Goal: Task Accomplishment & Management: Manage account settings

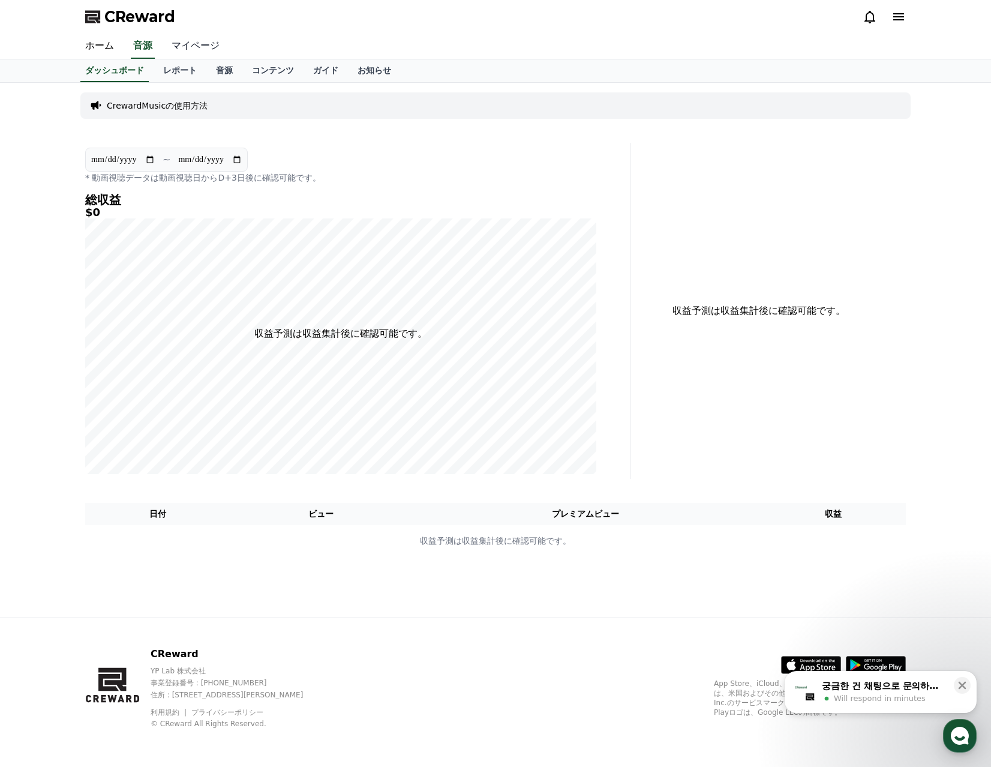
click at [182, 46] on link "マイページ" at bounding box center [195, 46] width 67 height 25
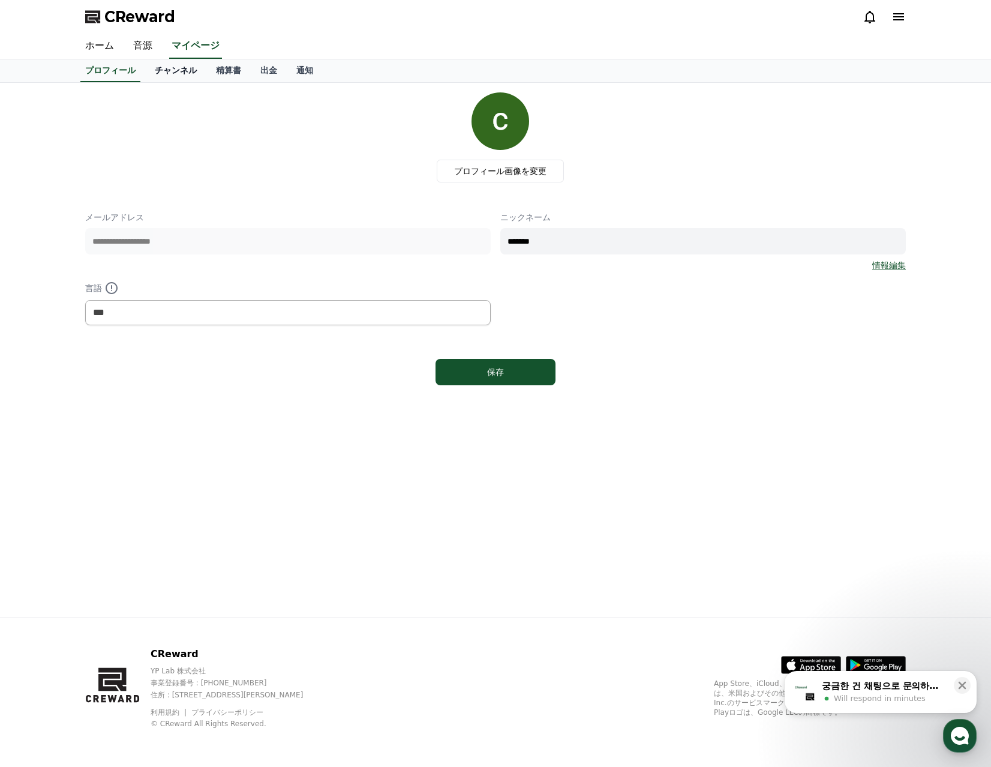
click at [152, 72] on link "チャンネル" at bounding box center [175, 70] width 61 height 23
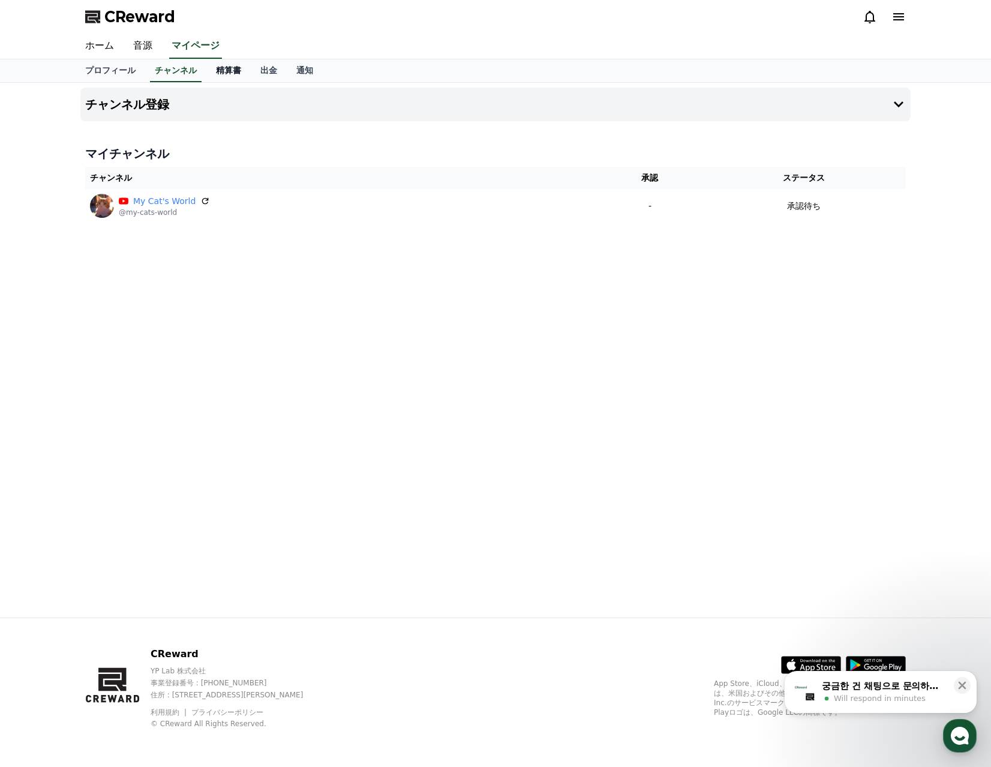
click at [206, 69] on link "精算書" at bounding box center [228, 70] width 44 height 23
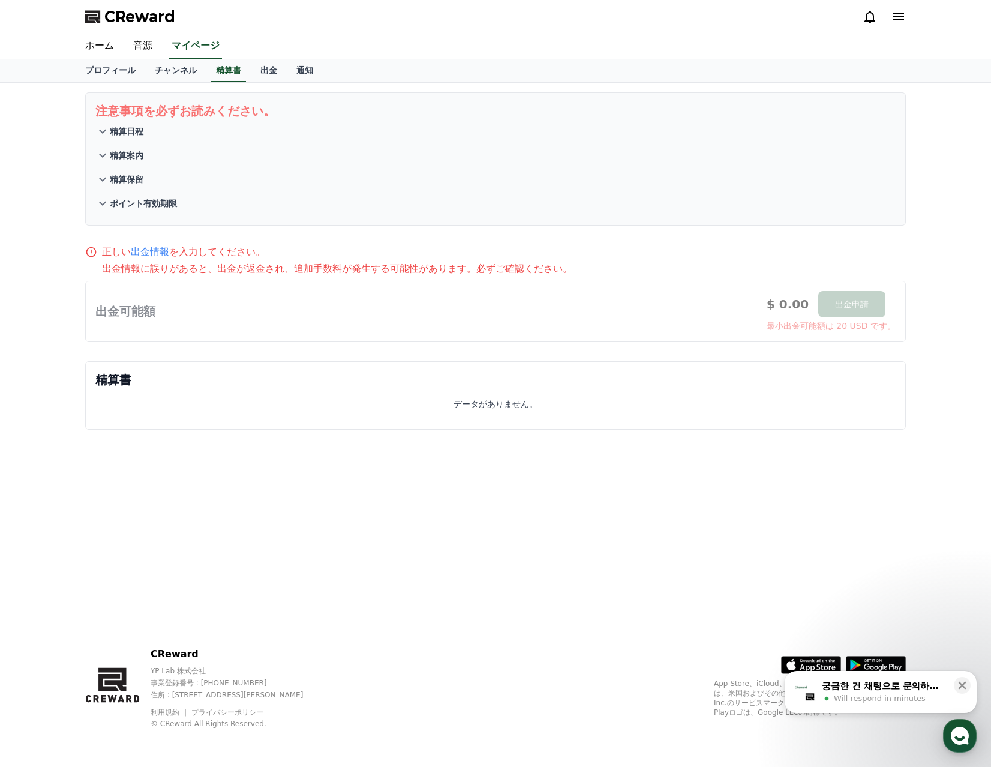
click at [124, 131] on p "精算日程" at bounding box center [127, 131] width 34 height 12
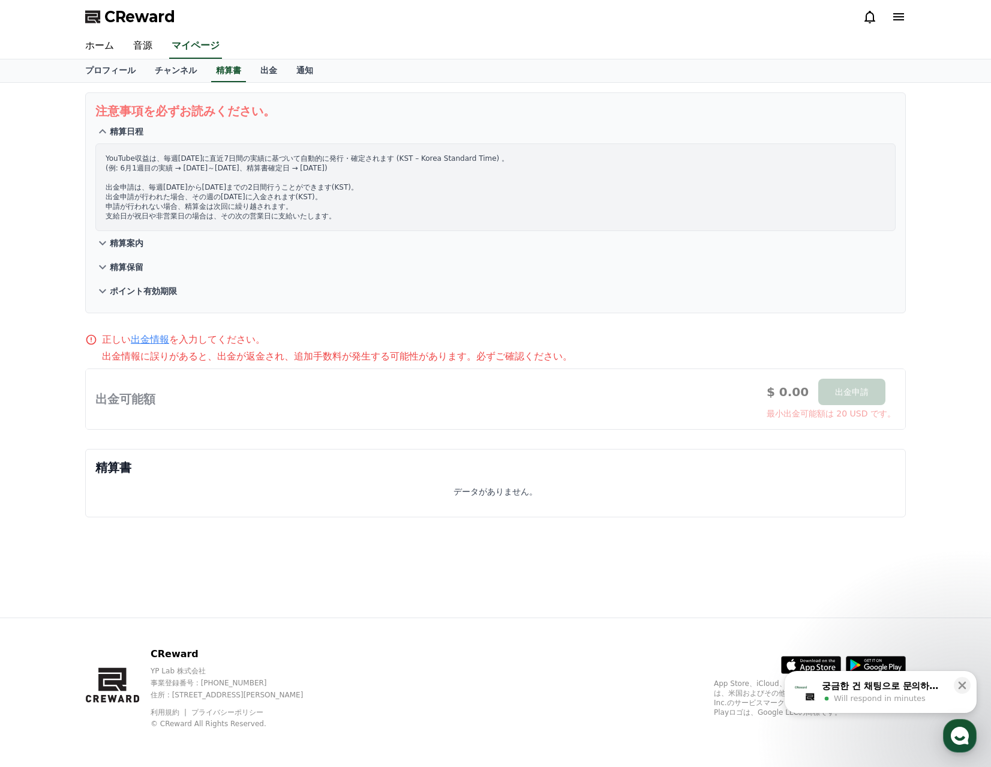
click at [138, 406] on div at bounding box center [496, 399] width 820 height 60
drag, startPoint x: 214, startPoint y: 359, endPoint x: 511, endPoint y: 356, distance: 296.4
click at [511, 356] on p "出金情報に誤りがあると、出金が返金され、追加手数料が発生する可能性があります。必ずご確認ください。" at bounding box center [504, 356] width 804 height 14
click at [513, 356] on p "出金情報に誤りがあると、出金が返金され、追加手数料が発生する可能性があります。必ずご確認ください。" at bounding box center [504, 356] width 804 height 14
click at [845, 397] on div at bounding box center [496, 399] width 820 height 60
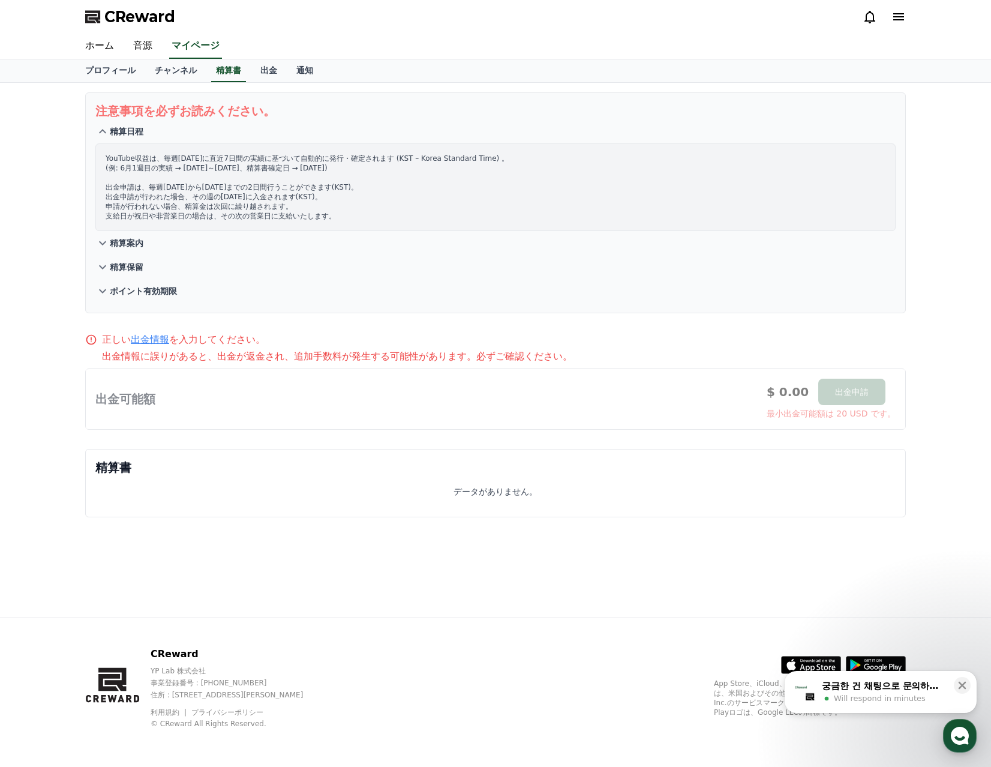
click at [151, 395] on div at bounding box center [496, 399] width 820 height 60
click at [131, 473] on p "精算書" at bounding box center [495, 467] width 800 height 17
click at [287, 68] on link "通知" at bounding box center [305, 70] width 36 height 23
click at [251, 70] on link "出金" at bounding box center [269, 70] width 36 height 23
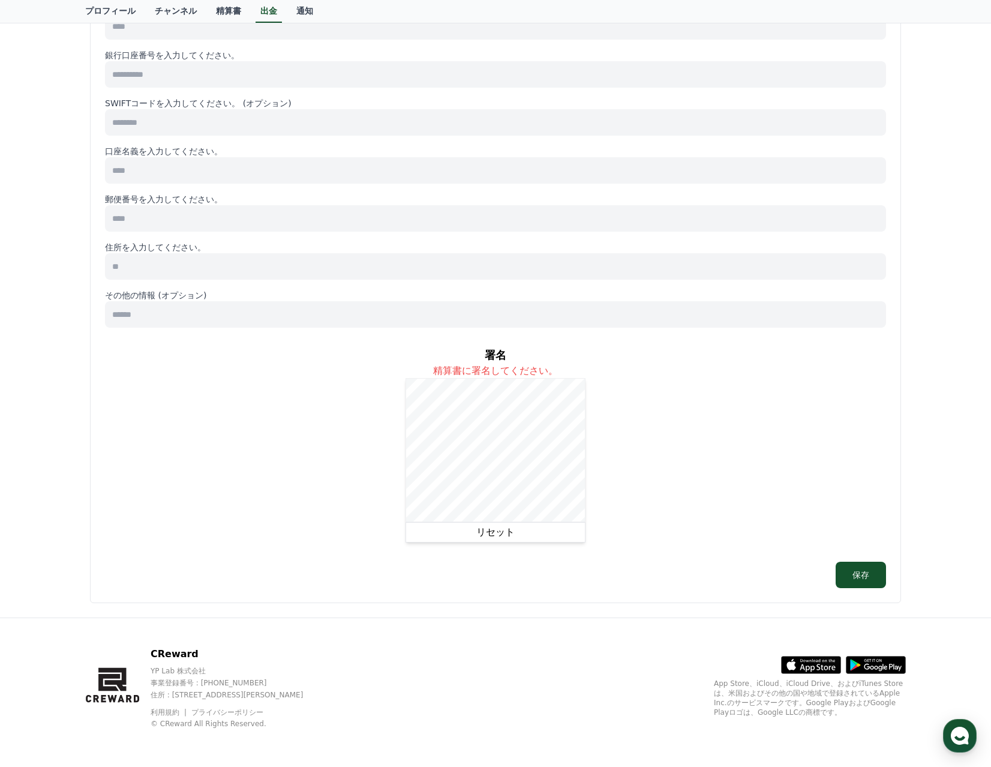
scroll to position [411, 0]
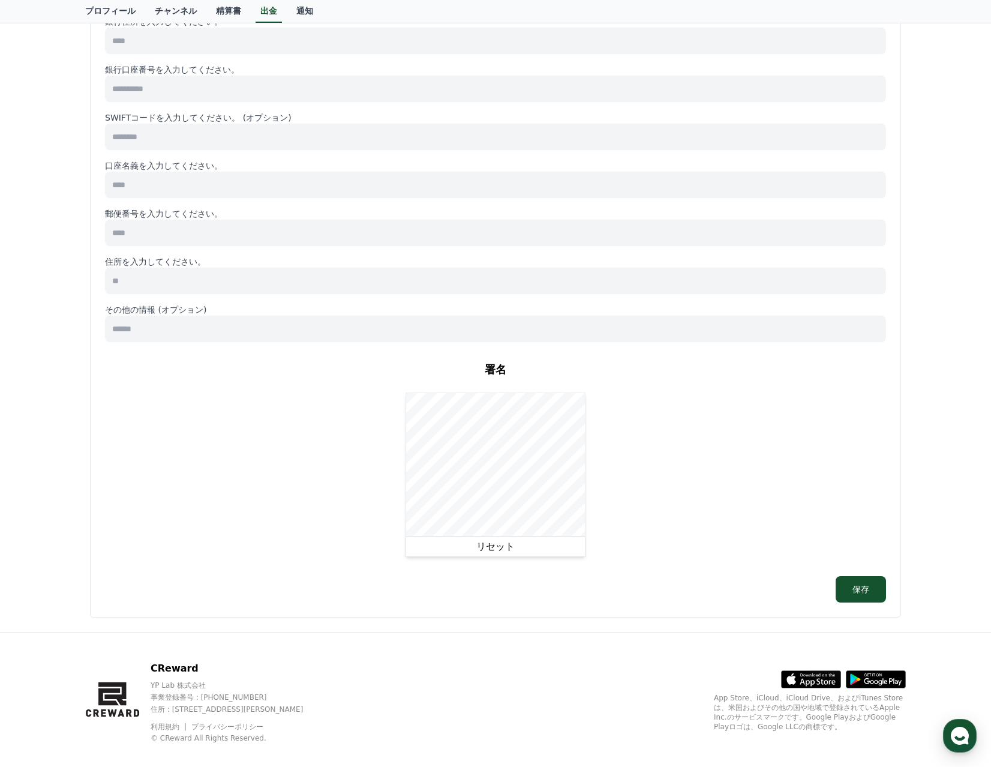
click at [458, 536] on button "リセット" at bounding box center [496, 546] width 180 height 20
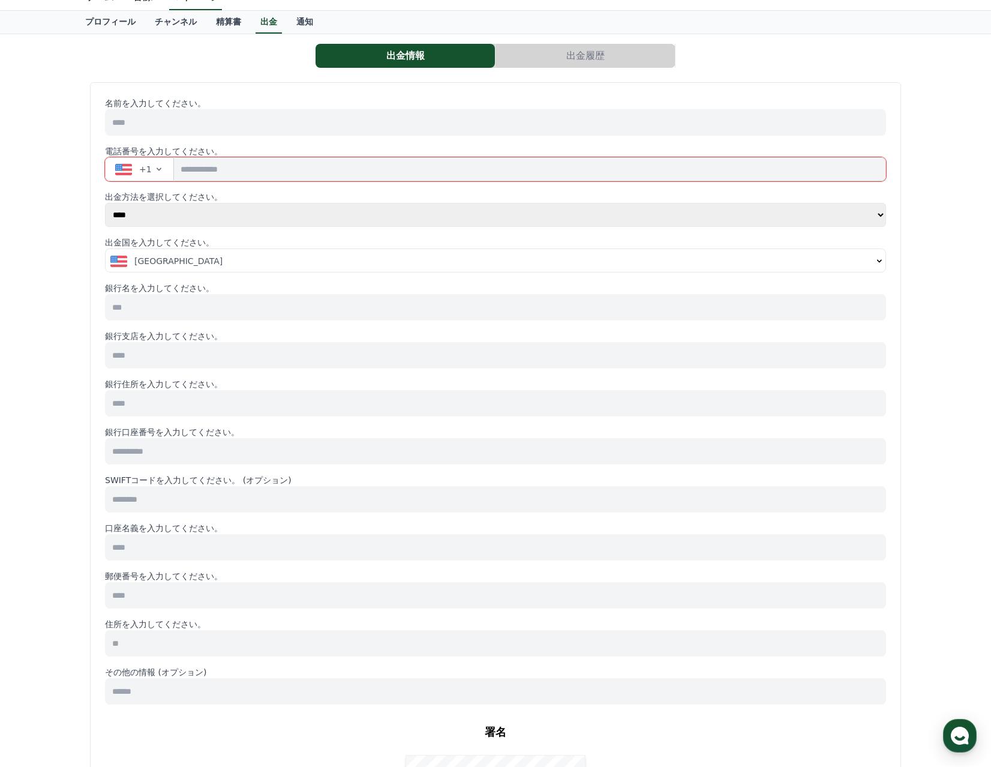
scroll to position [0, 0]
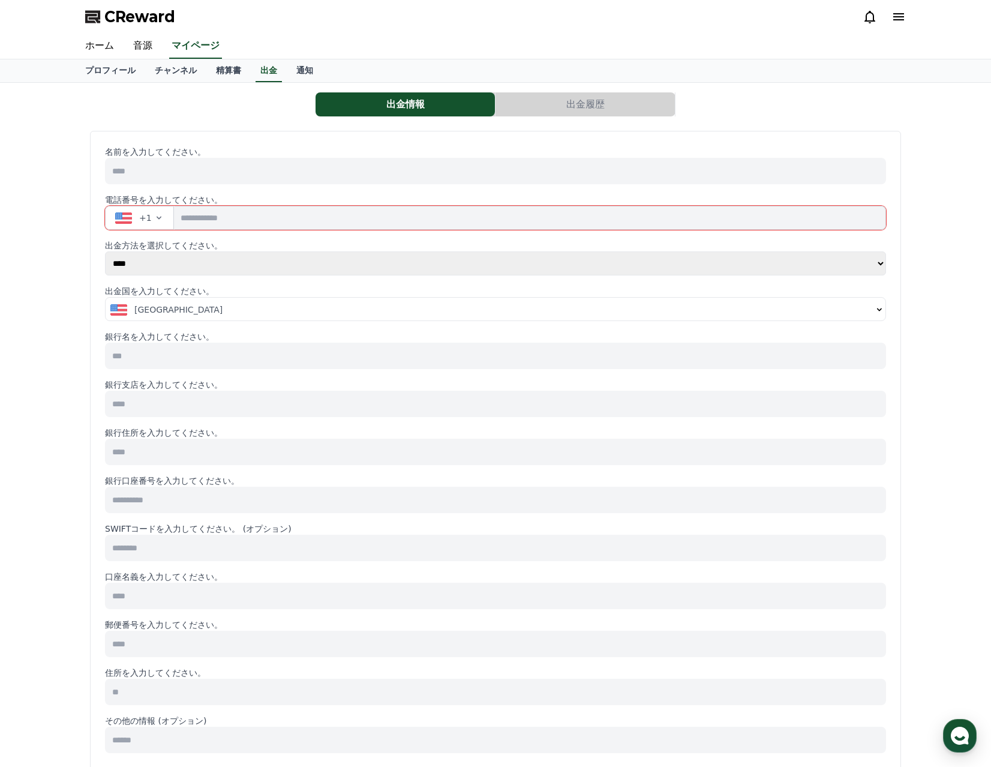
click at [550, 105] on button "出金履歴" at bounding box center [585, 104] width 179 height 24
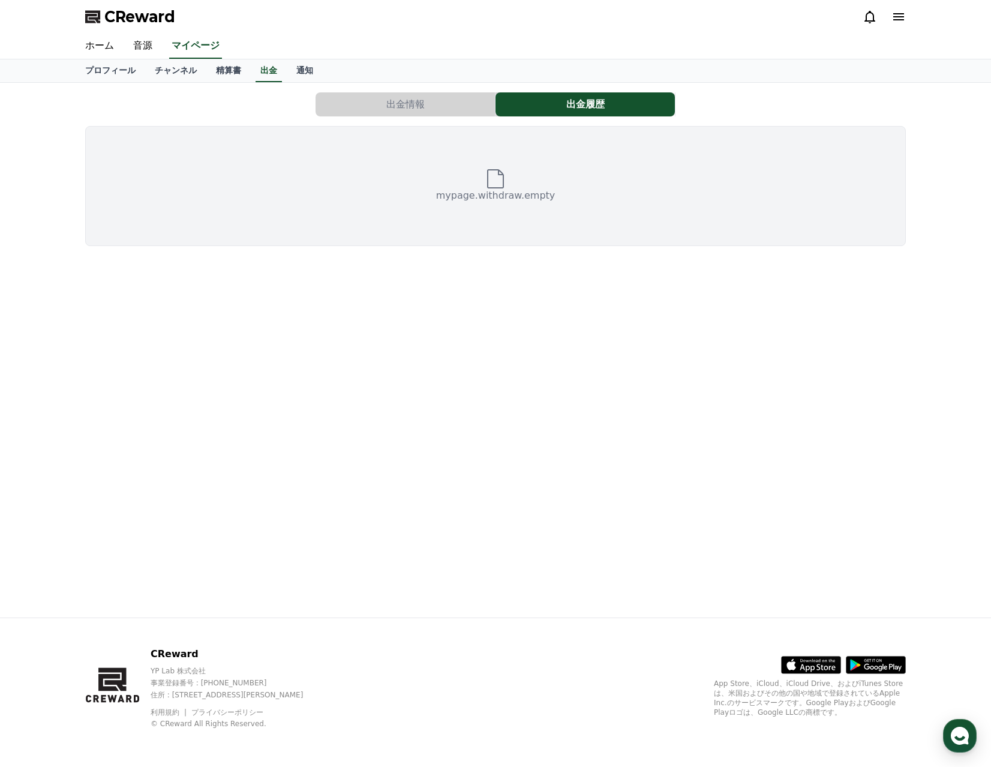
click at [448, 107] on button "出金情報" at bounding box center [405, 104] width 179 height 24
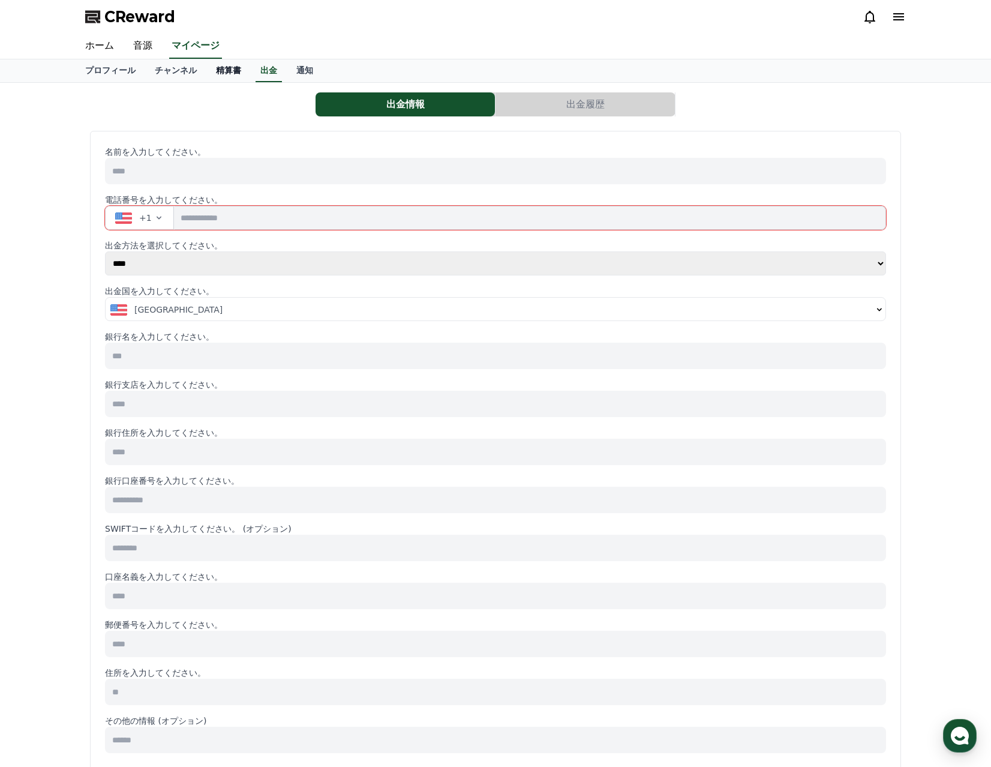
click at [213, 70] on link "精算書" at bounding box center [228, 70] width 44 height 23
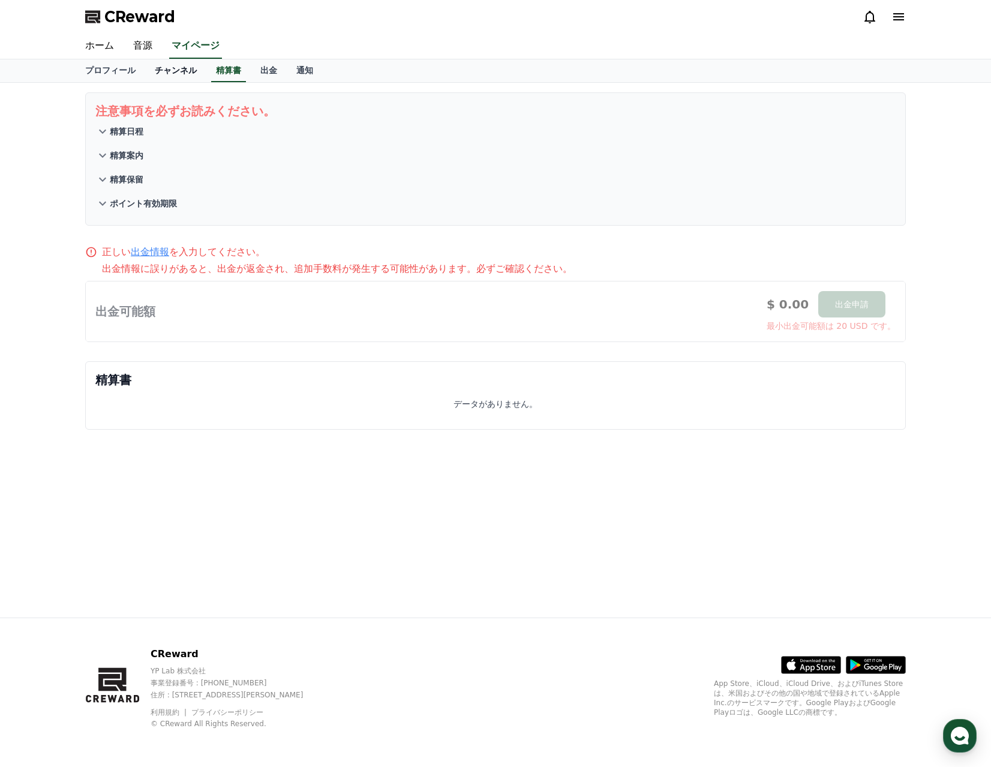
click at [152, 72] on link "チャンネル" at bounding box center [175, 70] width 61 height 23
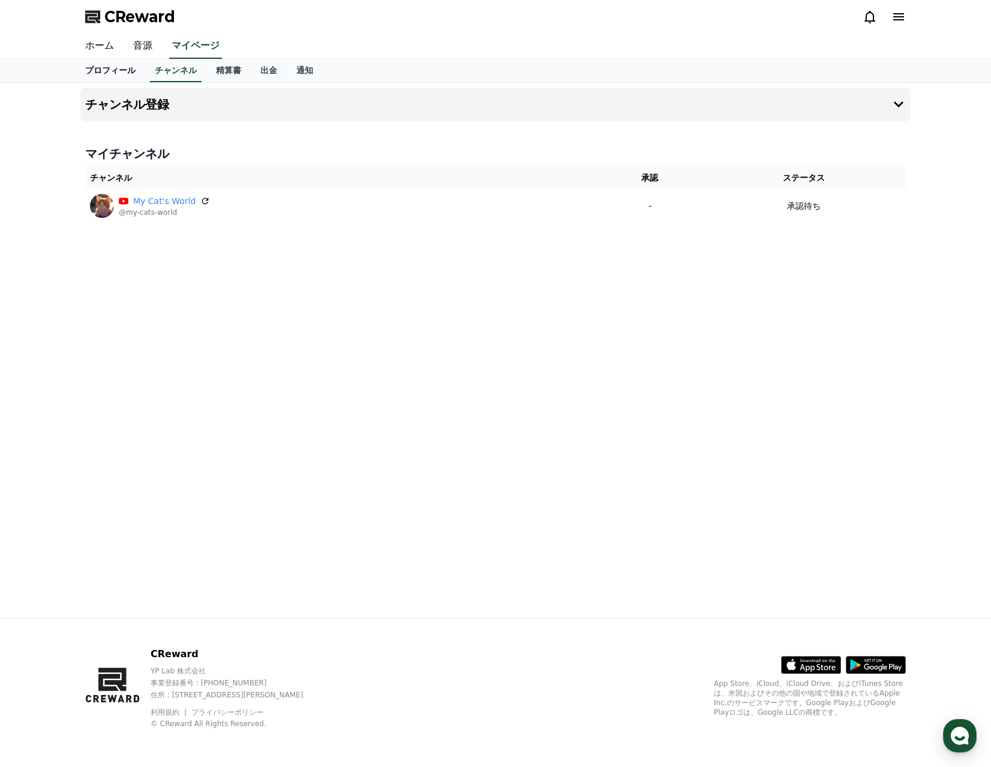
click at [104, 73] on link "プロフィール" at bounding box center [111, 70] width 70 height 23
